Goal: Task Accomplishment & Management: Complete application form

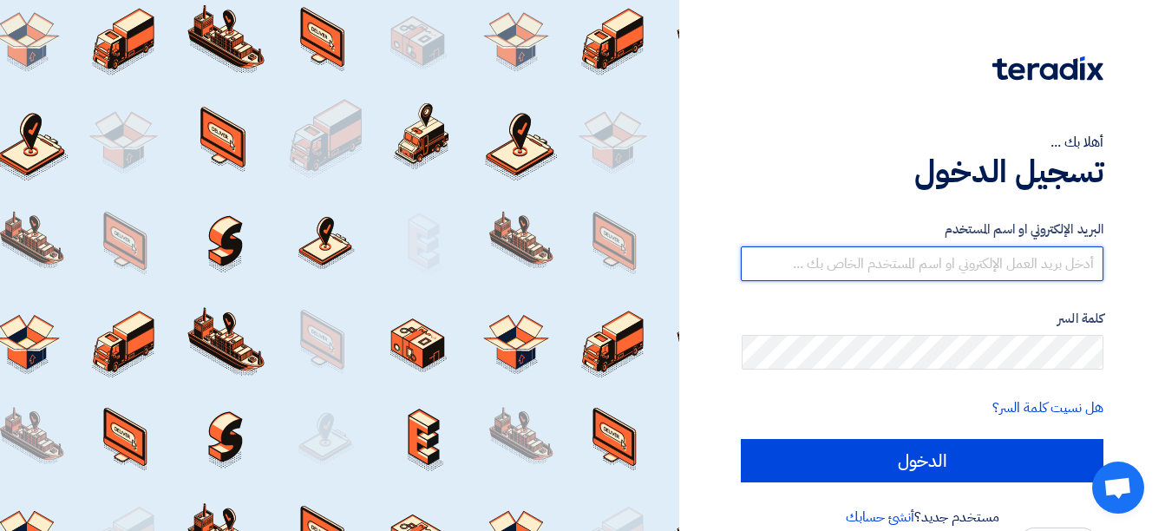
click at [1041, 271] on input "text" at bounding box center [922, 263] width 363 height 35
type input "[EMAIL_ADDRESS][DOMAIN_NAME]"
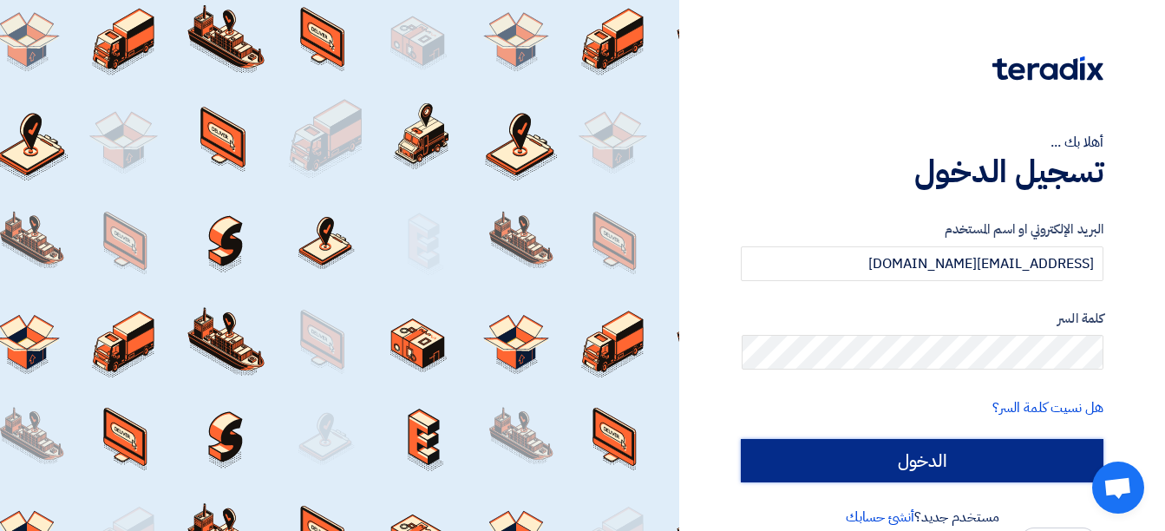
click at [998, 471] on input "الدخول" at bounding box center [922, 460] width 363 height 43
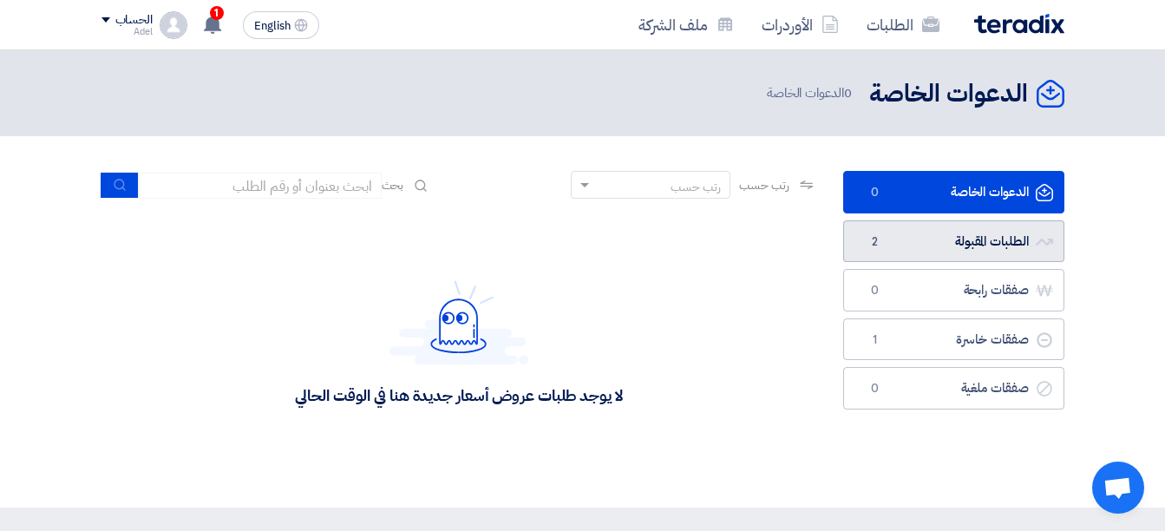
click at [1002, 231] on link "الطلبات المقبولة الطلبات المقبولة 2" at bounding box center [953, 241] width 221 height 42
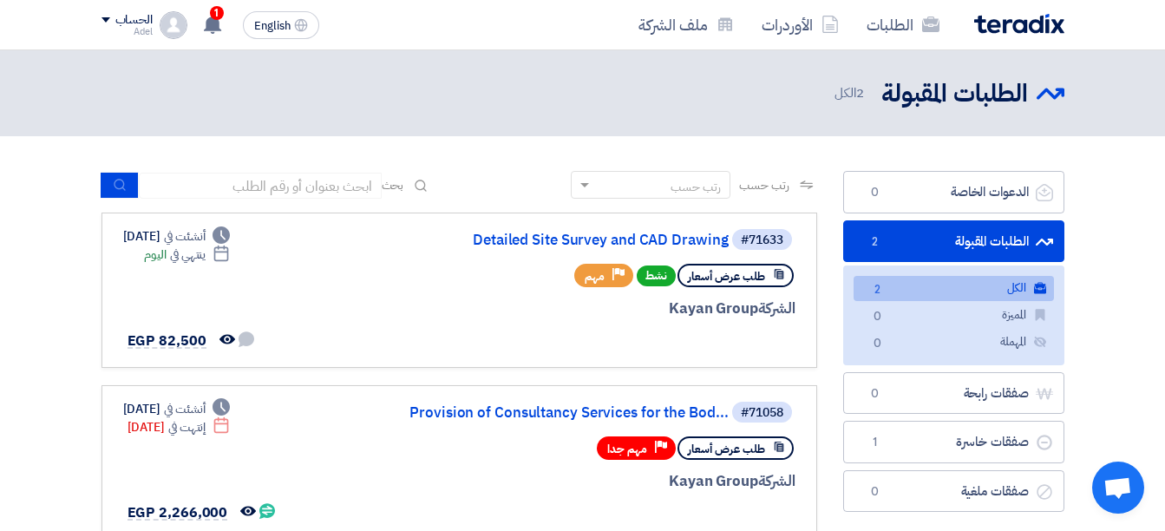
click at [1009, 284] on link "الكل الكل 2" at bounding box center [953, 288] width 200 height 25
click at [683, 242] on link "Detailed Site Survey and CAD Drawing" at bounding box center [555, 240] width 347 height 16
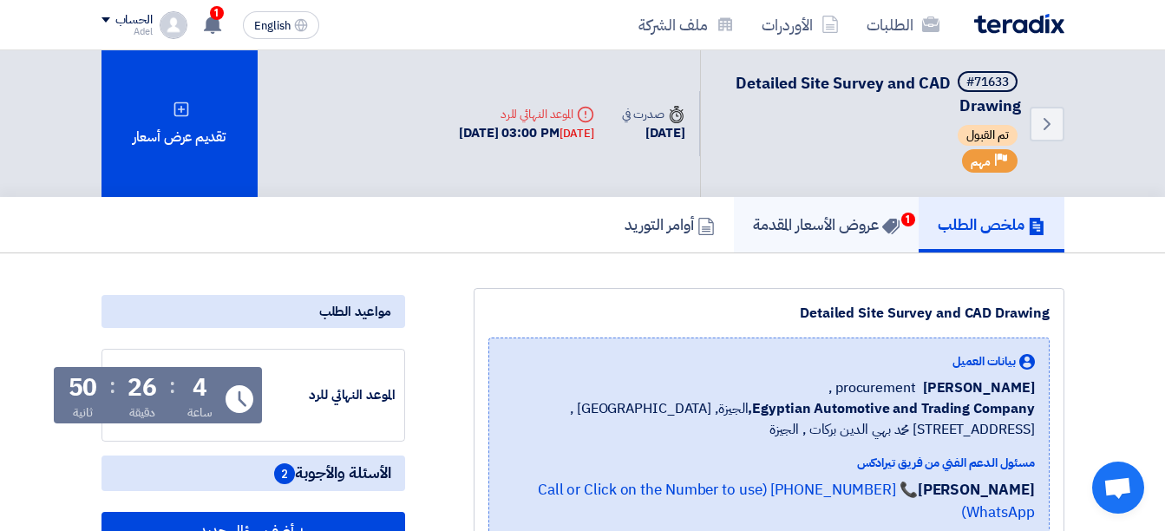
click at [873, 236] on link "عروض الأسعار المقدمة 1" at bounding box center [826, 225] width 185 height 56
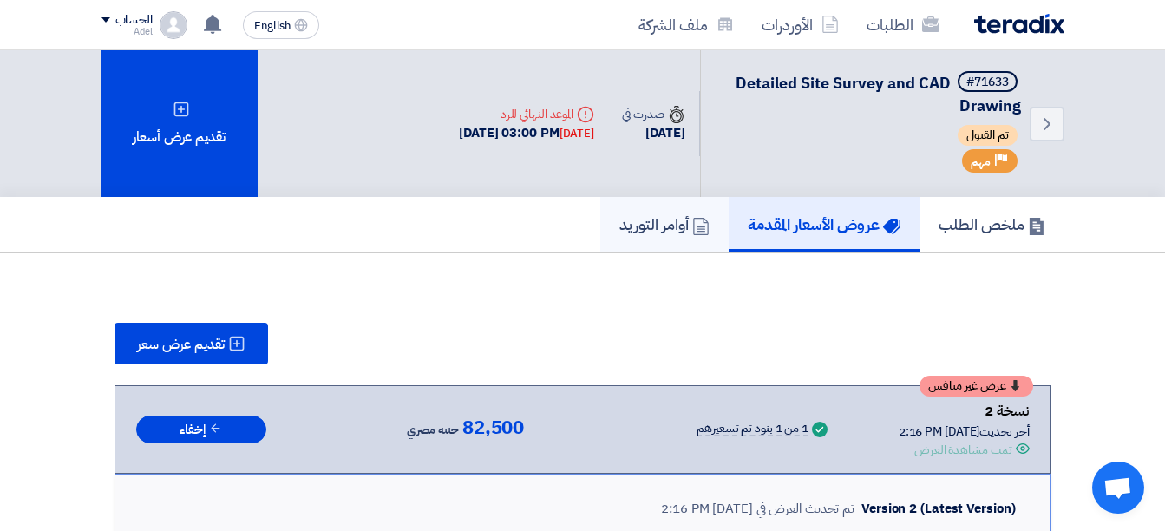
click at [679, 232] on h5 "أوامر التوريد" at bounding box center [664, 224] width 90 height 20
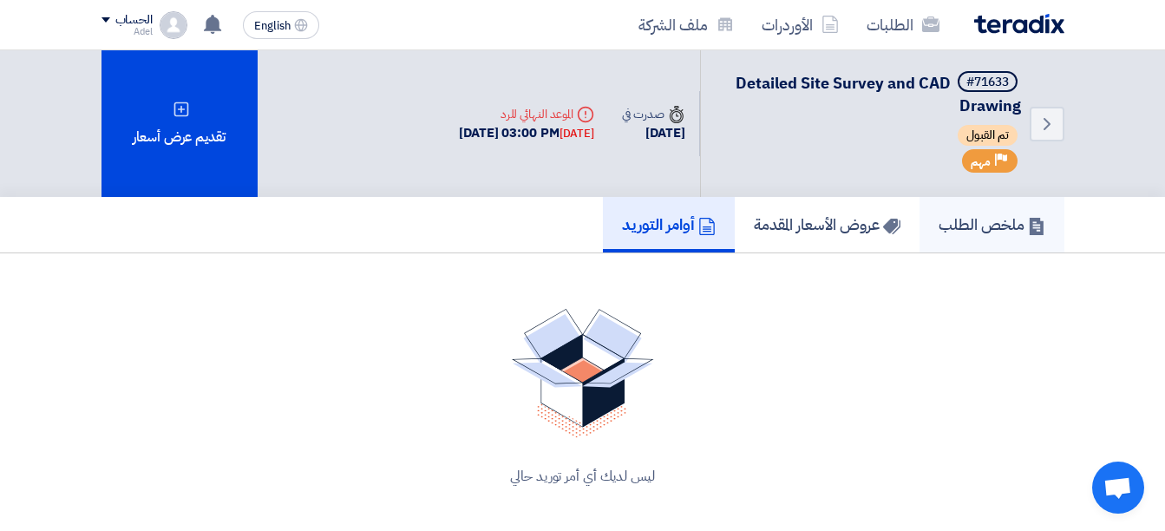
click at [956, 230] on h5 "ملخص الطلب" at bounding box center [991, 224] width 107 height 20
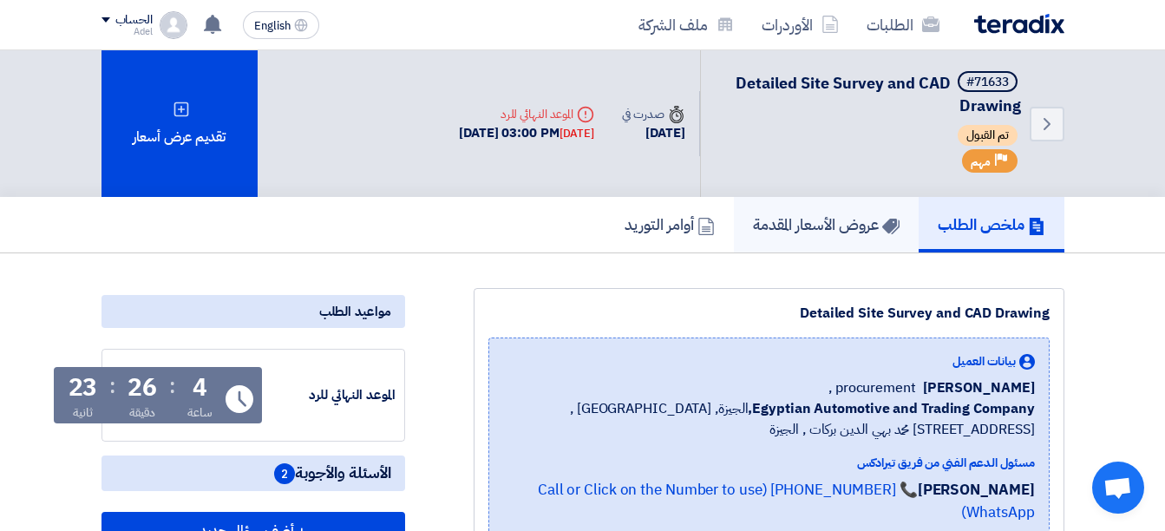
click at [838, 232] on h5 "عروض الأسعار المقدمة" at bounding box center [826, 224] width 147 height 20
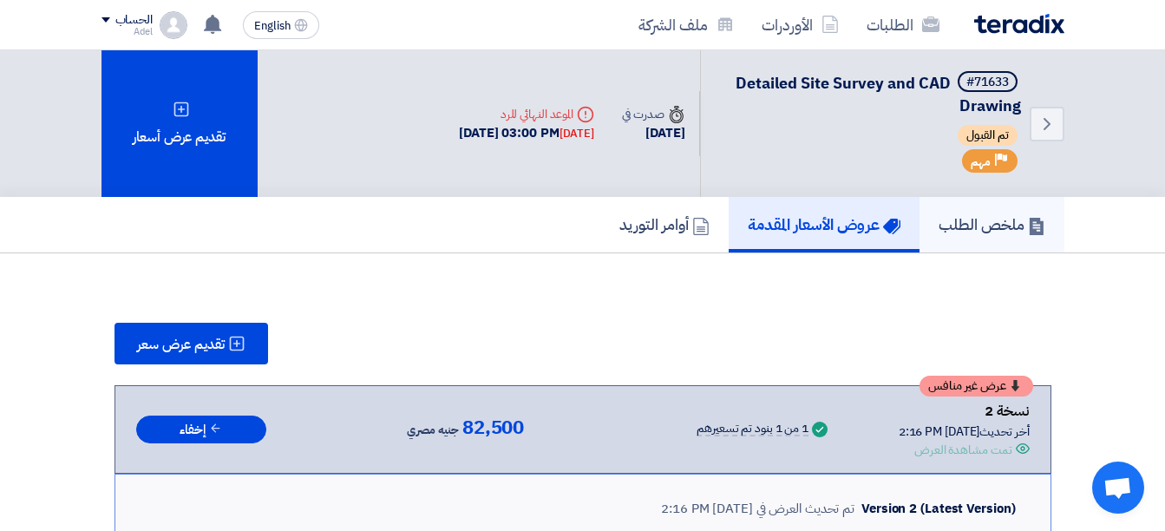
click at [1056, 228] on link "ملخص الطلب" at bounding box center [991, 225] width 145 height 56
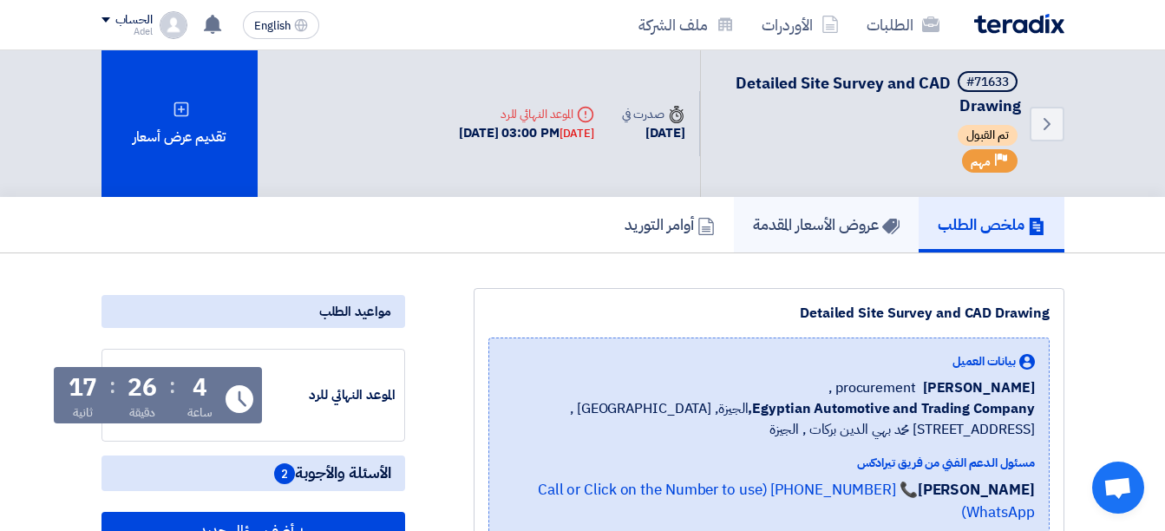
click at [854, 234] on h5 "عروض الأسعار المقدمة" at bounding box center [826, 224] width 147 height 20
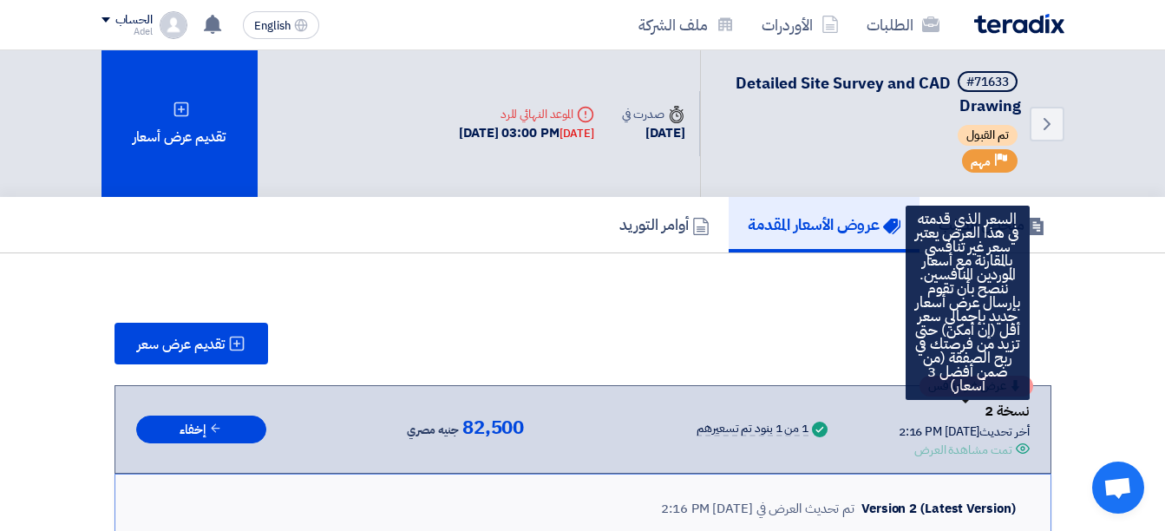
click at [984, 386] on span "عرض غير منافس" at bounding box center [967, 386] width 78 height 12
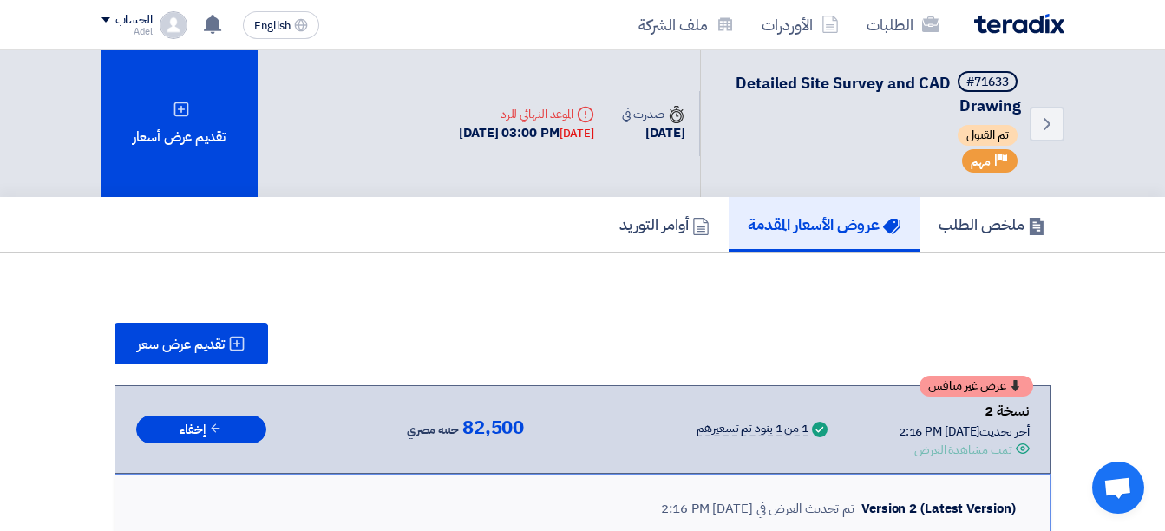
click at [987, 386] on span "عرض غير منافس" at bounding box center [967, 386] width 78 height 12
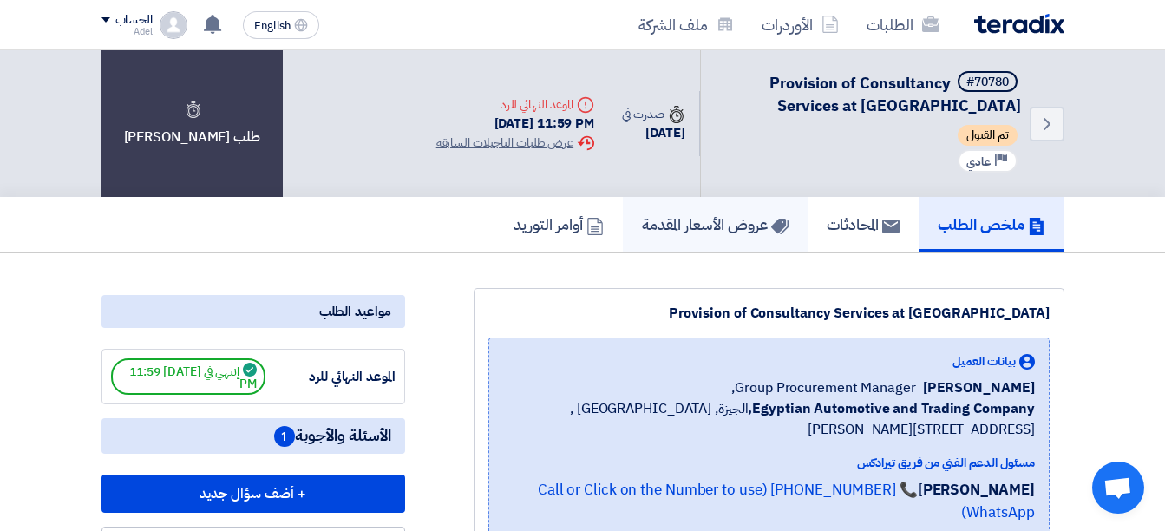
click at [713, 219] on h5 "عروض الأسعار المقدمة" at bounding box center [715, 224] width 147 height 20
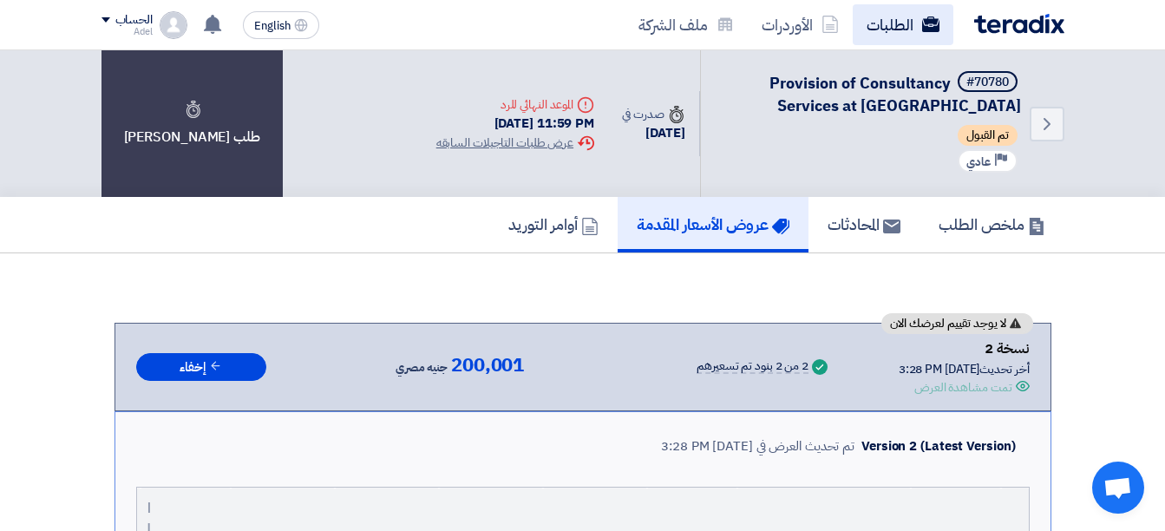
click at [910, 26] on link "الطلبات" at bounding box center [903, 24] width 101 height 41
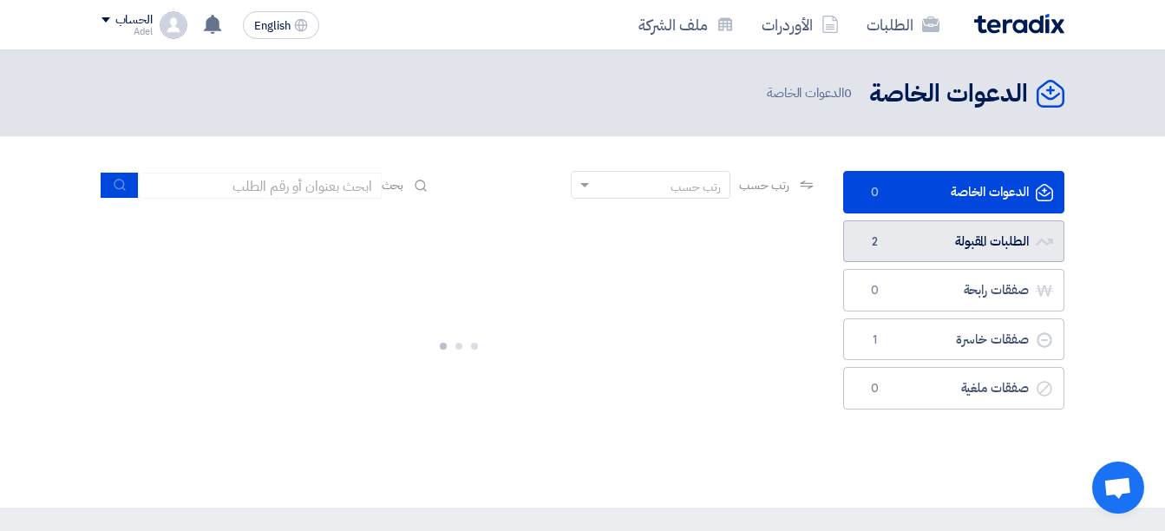
click at [949, 245] on link "الطلبات المقبولة الطلبات المقبولة 2" at bounding box center [953, 241] width 221 height 42
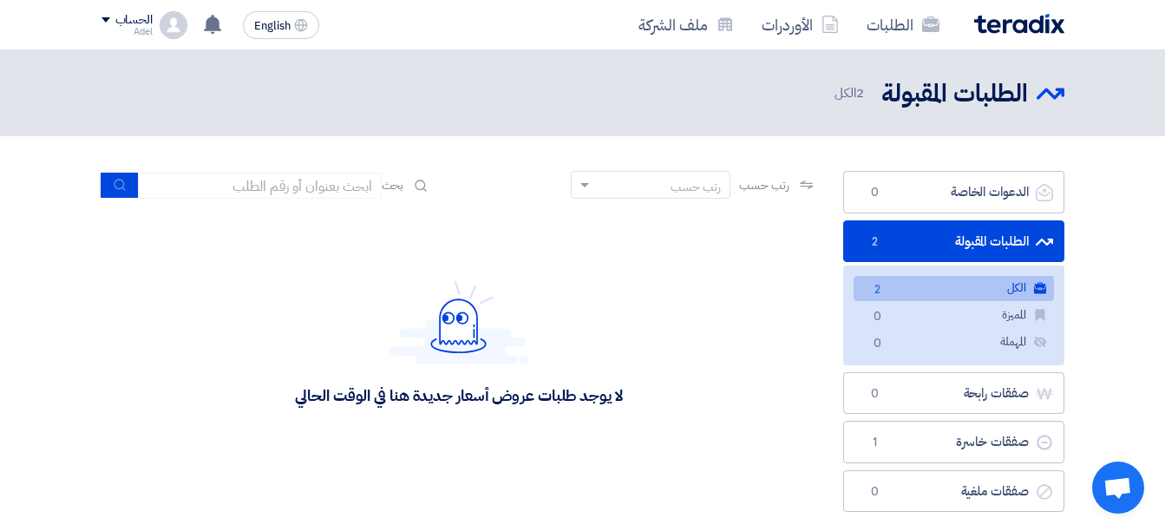
click at [894, 287] on link "الكل الكل 2" at bounding box center [953, 288] width 200 height 25
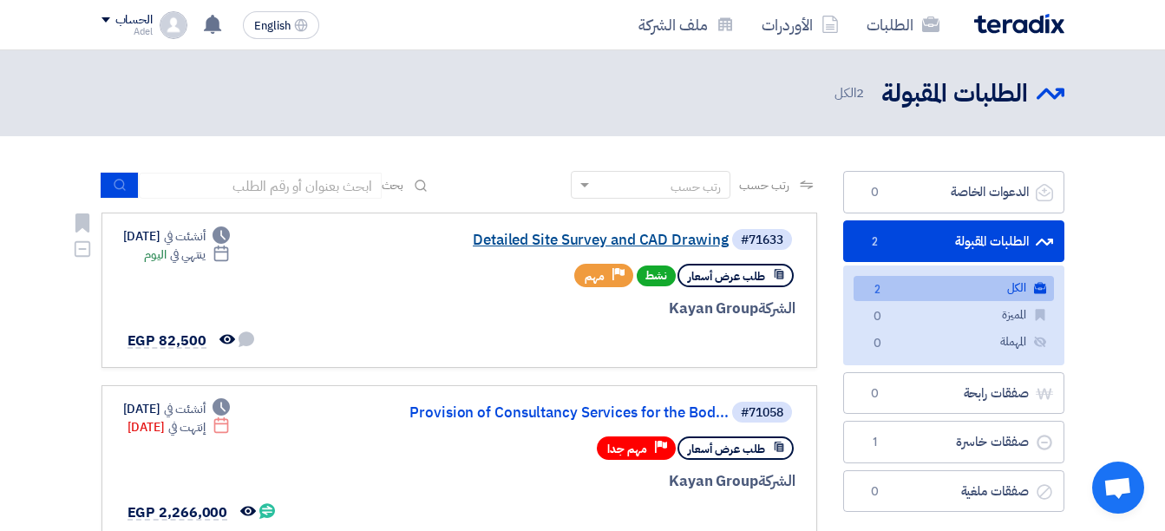
click at [601, 242] on link "Detailed Site Survey and CAD Drawing" at bounding box center [555, 240] width 347 height 16
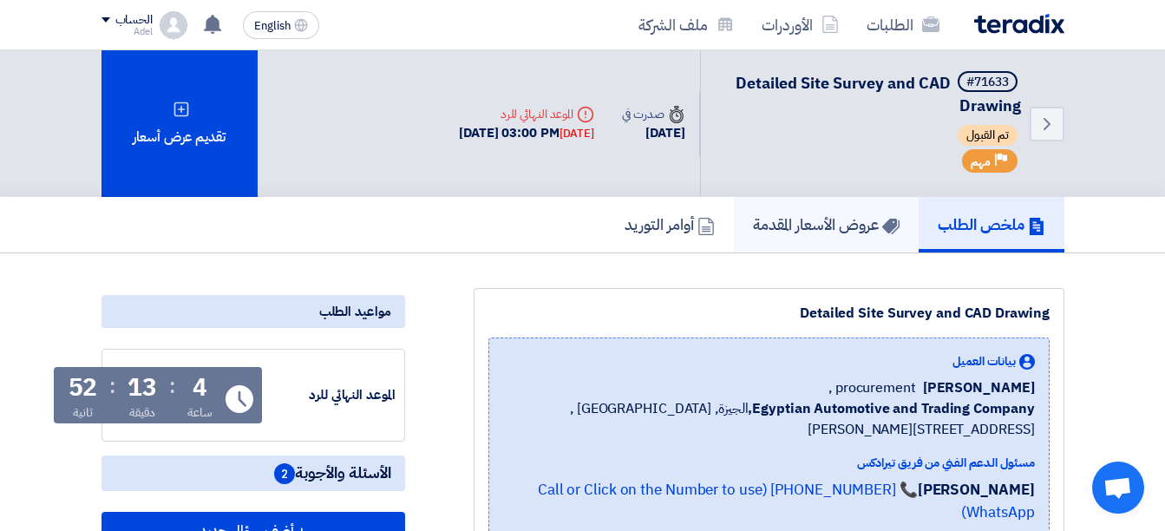
click at [850, 227] on h5 "عروض الأسعار المقدمة" at bounding box center [826, 224] width 147 height 20
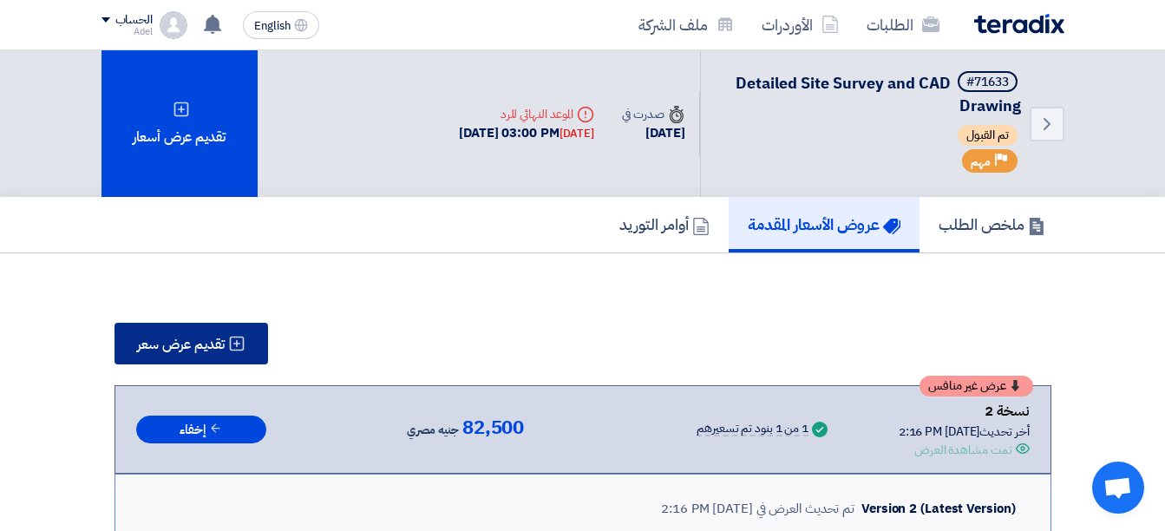
click at [240, 348] on icon at bounding box center [236, 343] width 17 height 17
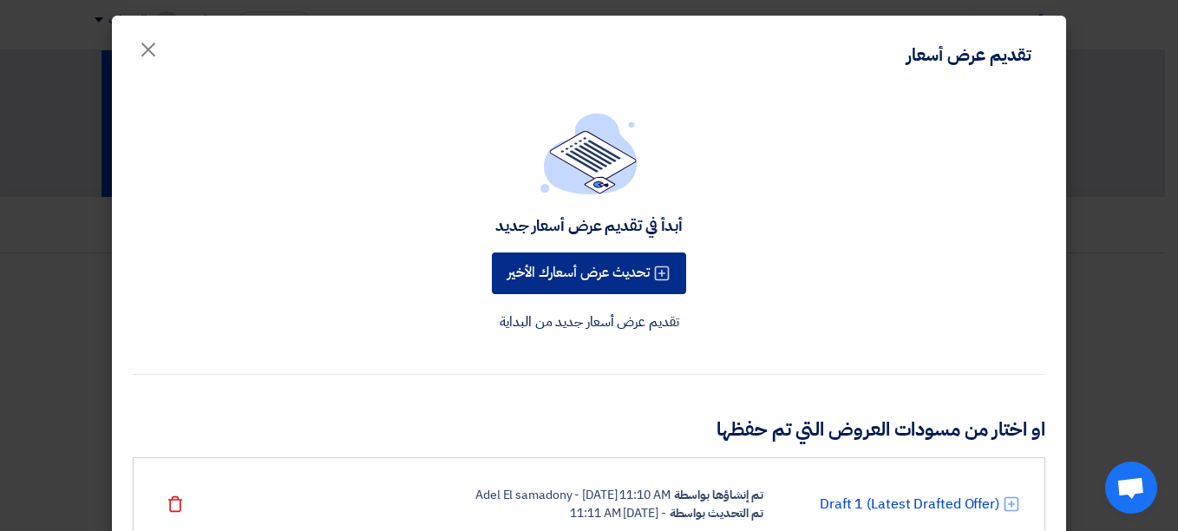
click at [627, 278] on button "تحديث عرض أسعارك الأخير" at bounding box center [589, 273] width 194 height 42
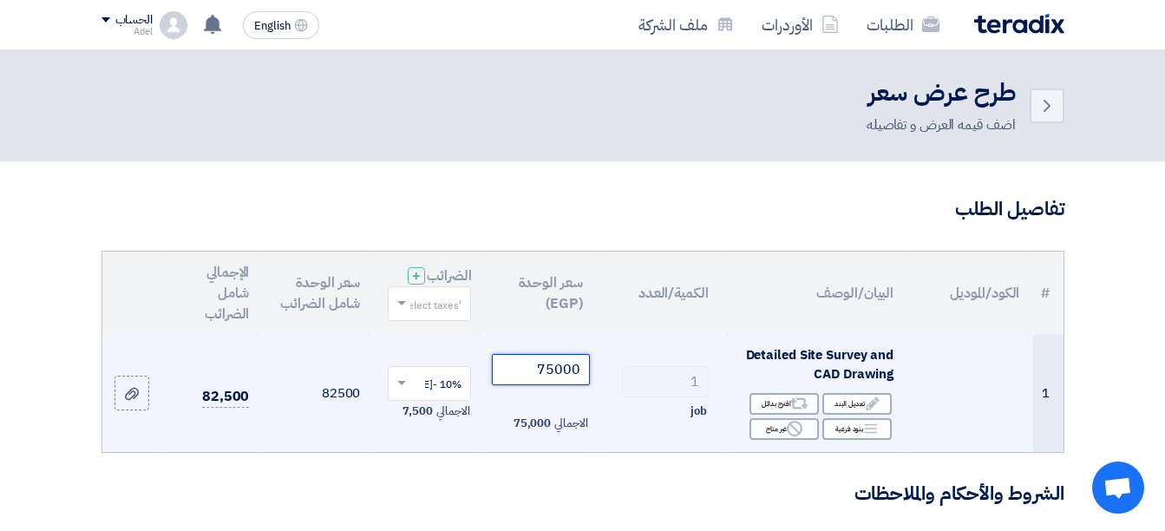
click at [691, 388] on tr "1 Detailed Site Survey and CAD Drawing Edit تعديل البند Alternative اقترح بدائل…" at bounding box center [582, 393] width 961 height 117
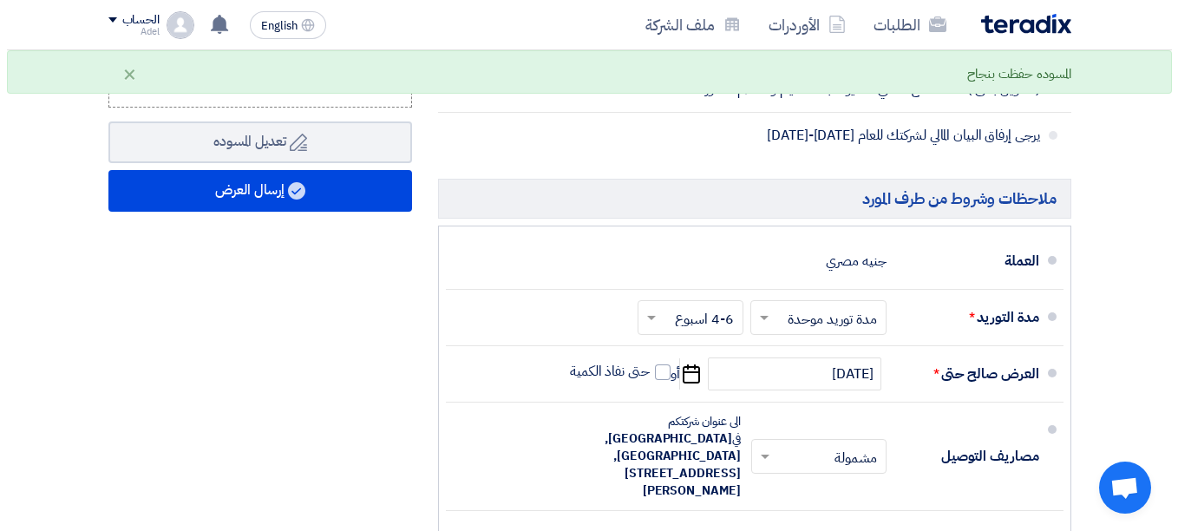
scroll to position [867, 0]
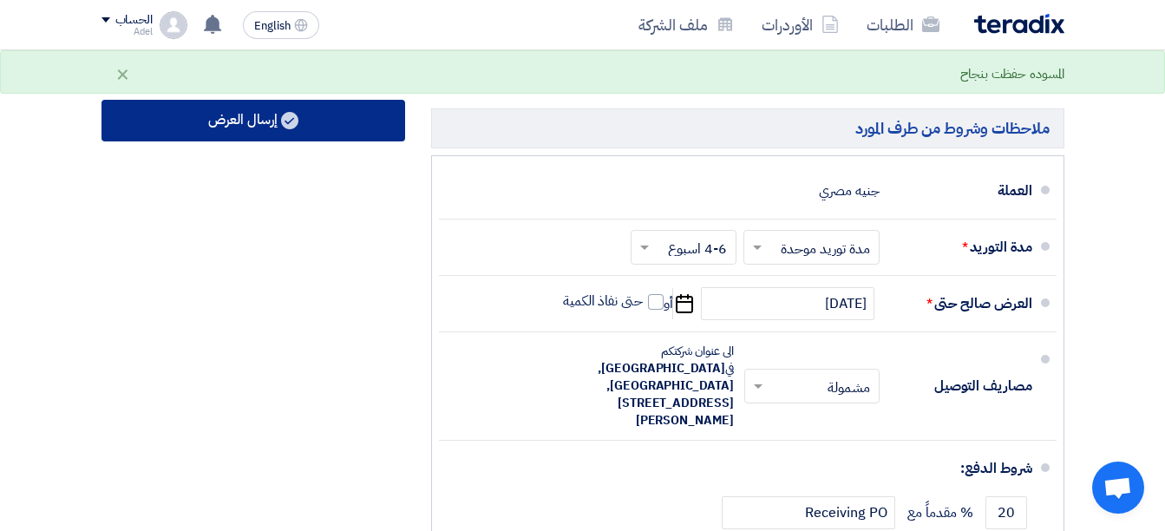
type input "70000"
click at [326, 141] on button "إرسال العرض" at bounding box center [253, 121] width 304 height 42
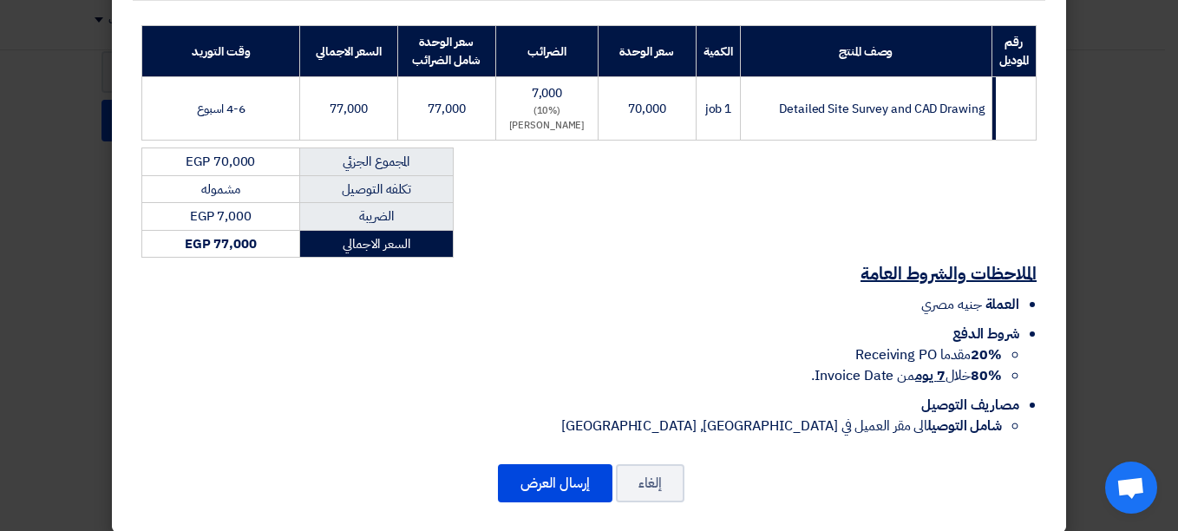
scroll to position [269, 0]
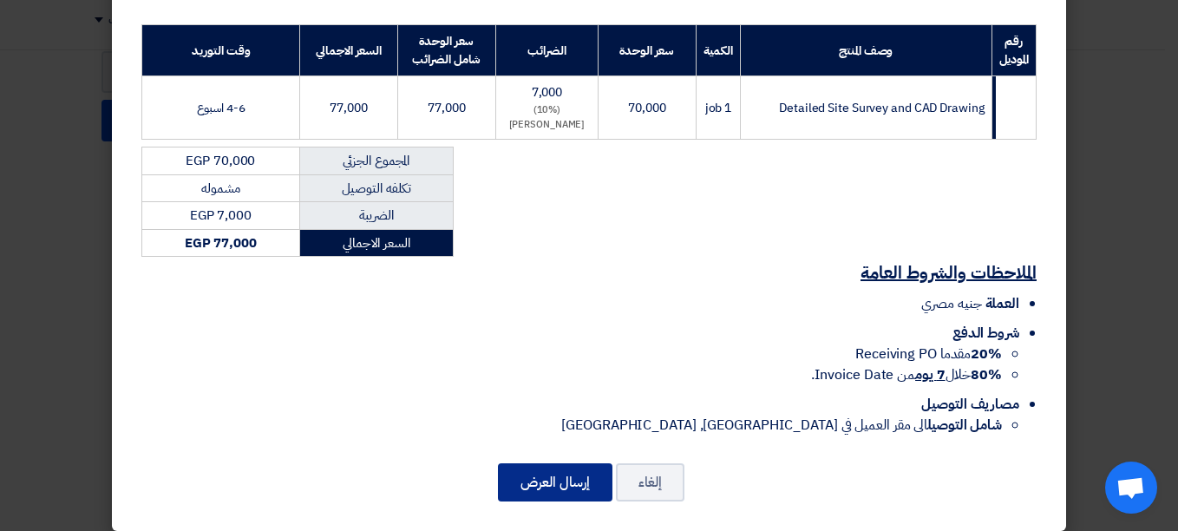
click at [553, 481] on button "إرسال العرض" at bounding box center [555, 482] width 114 height 38
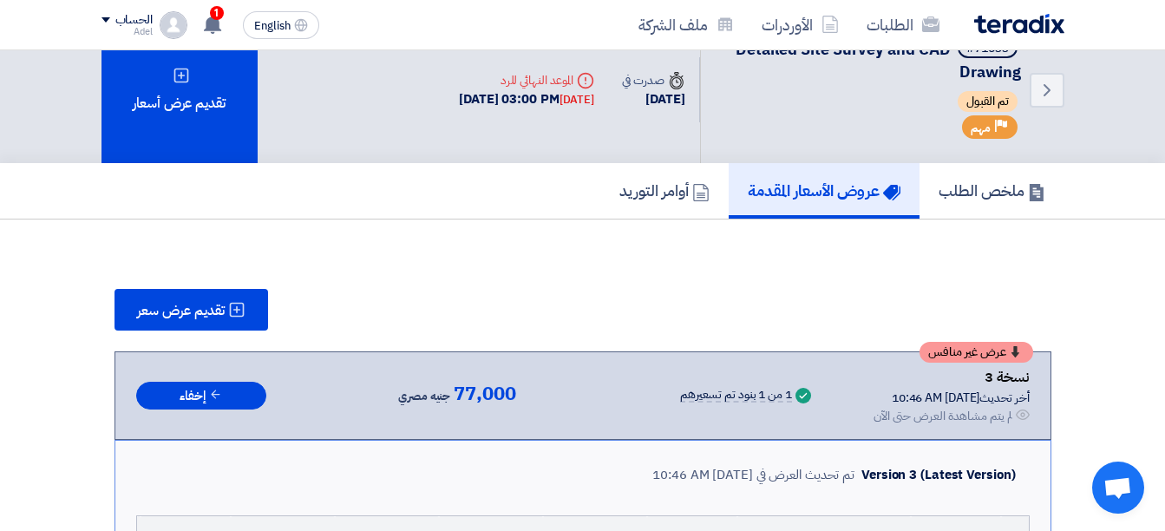
scroll to position [15, 0]
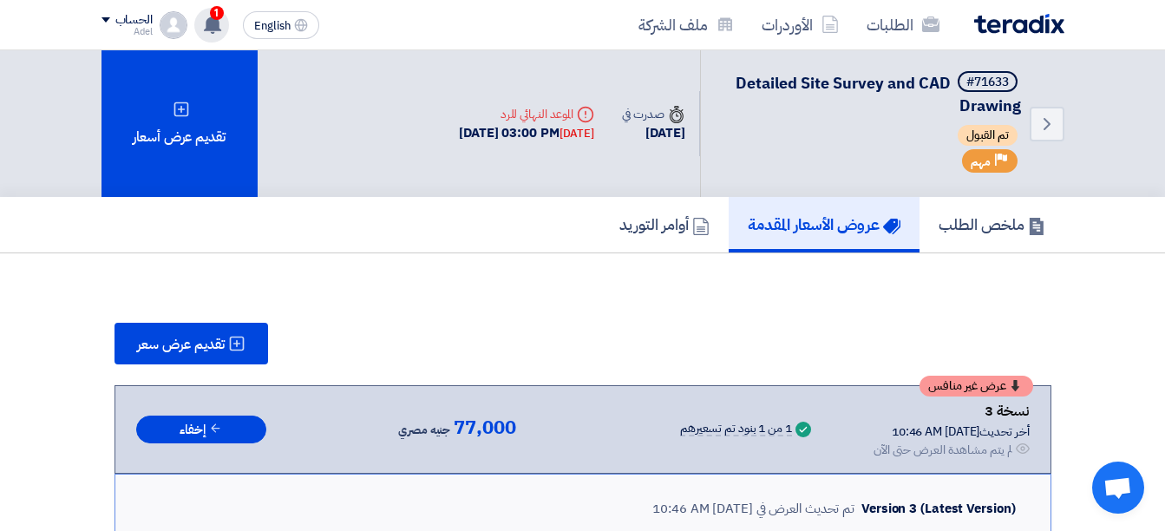
click at [217, 22] on use at bounding box center [212, 24] width 17 height 19
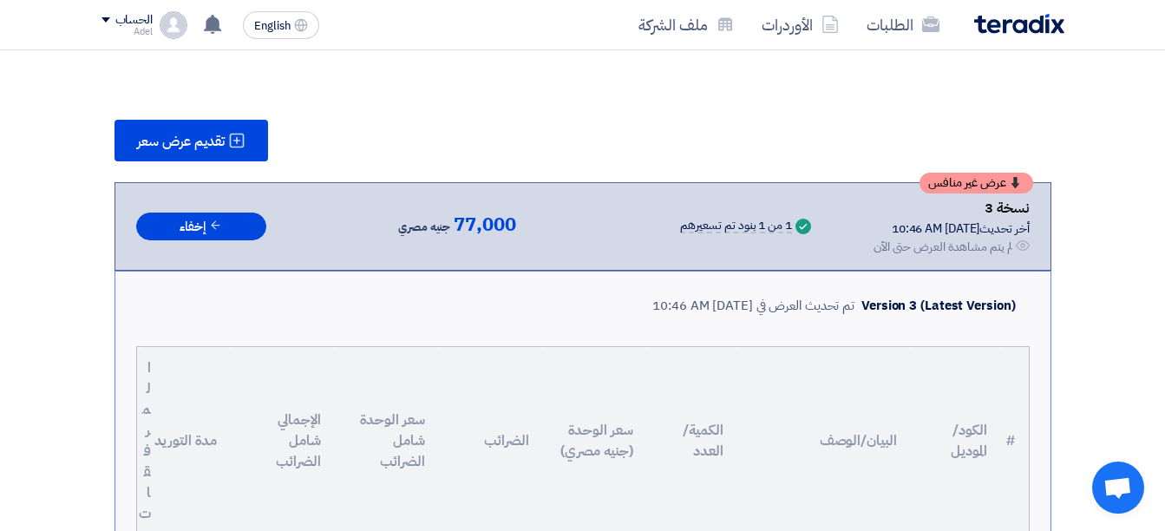
scroll to position [173, 0]
